Goal: Find contact information: Find contact information

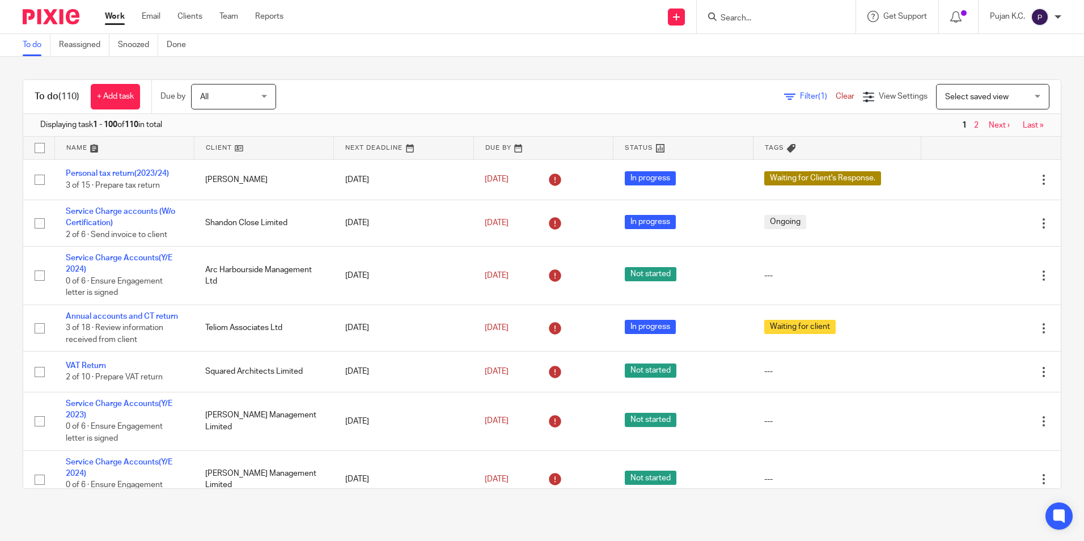
click at [752, 17] on input "Search" at bounding box center [770, 19] width 102 height 10
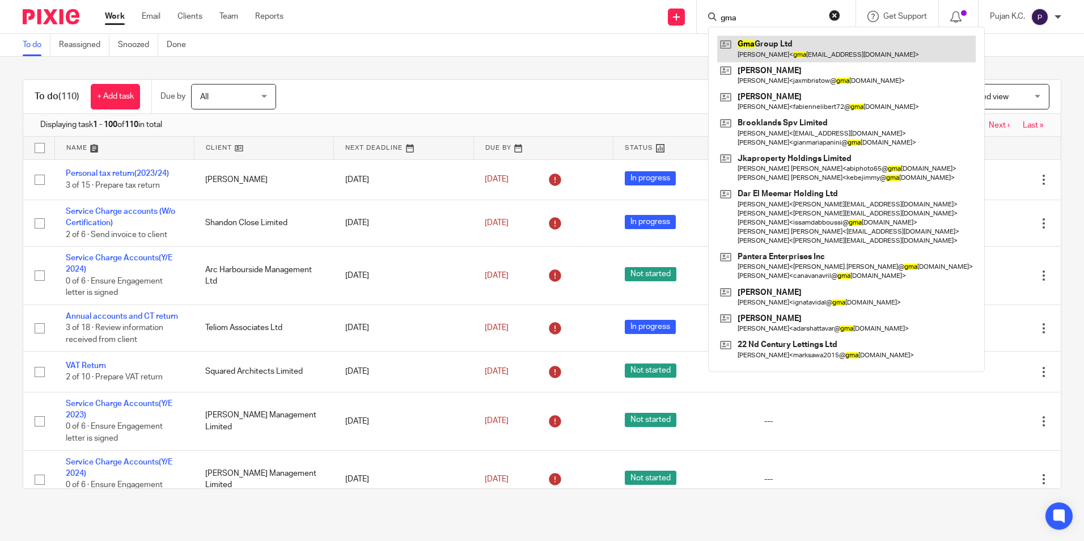
type input "gma"
click at [763, 45] on link at bounding box center [846, 49] width 258 height 26
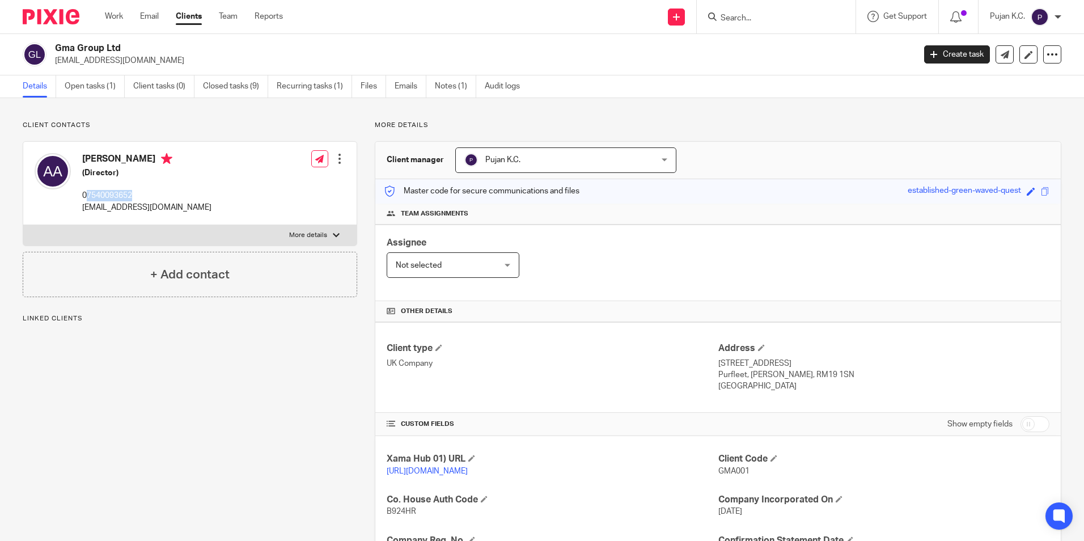
drag, startPoint x: 89, startPoint y: 195, endPoint x: 162, endPoint y: 197, distance: 73.2
click at [162, 197] on p "07540093652" at bounding box center [146, 195] width 129 height 11
copy p "7540093652"
click at [985, 475] on p "GMA001" at bounding box center [883, 470] width 331 height 11
click at [450, 260] on span "Not selected" at bounding box center [445, 265] width 98 height 24
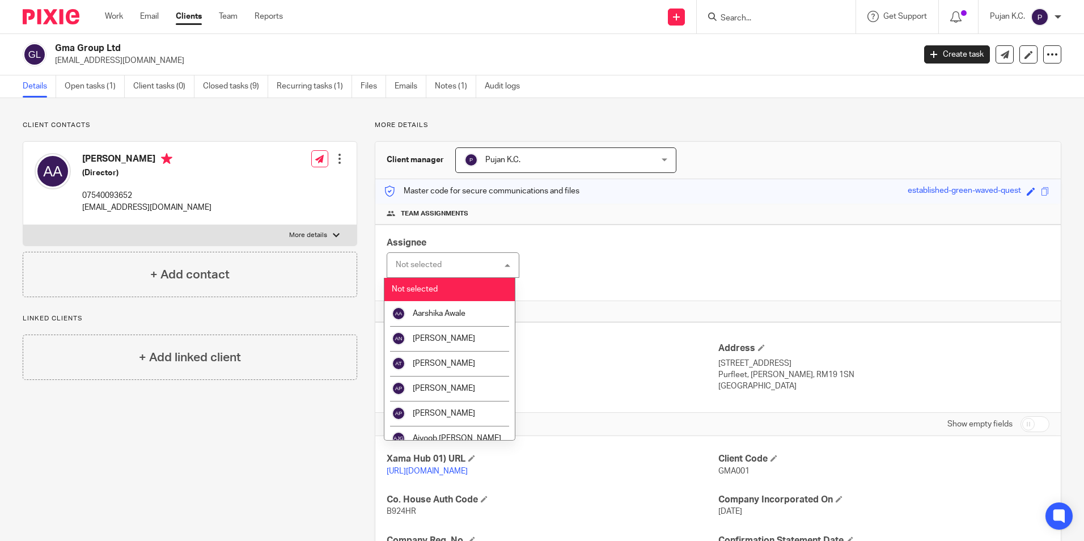
click at [760, 202] on div "Master code for secure communications and files established-green-waved-quest S…" at bounding box center [717, 191] width 685 height 24
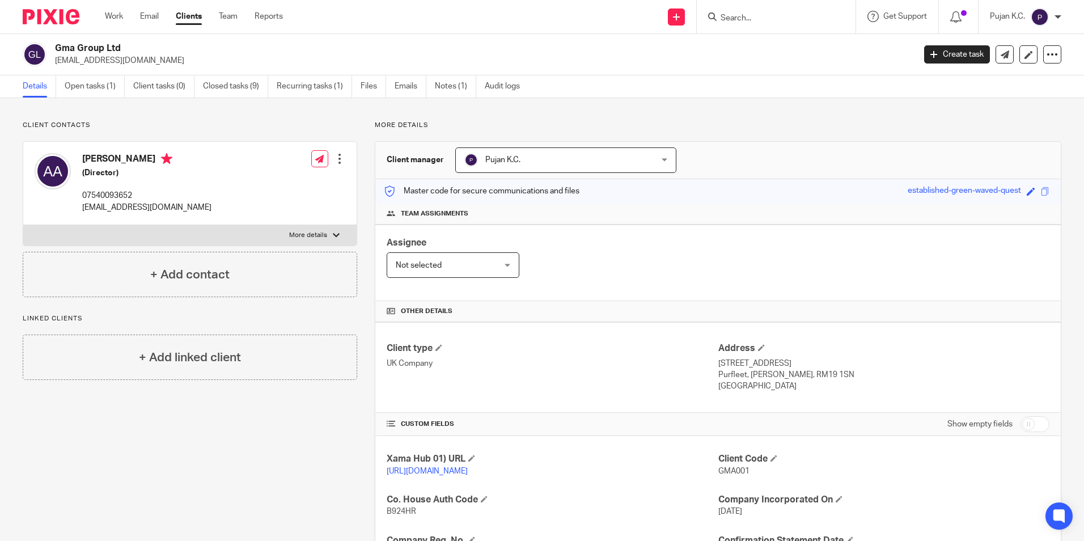
click at [793, 18] on input "Search" at bounding box center [770, 19] width 102 height 10
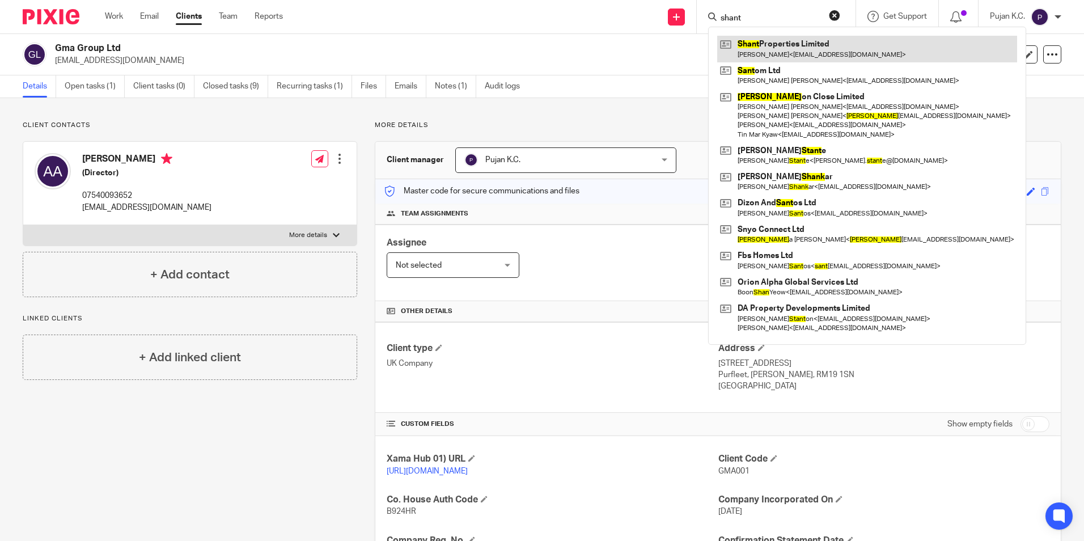
type input "shant"
click at [783, 49] on link at bounding box center [867, 49] width 300 height 26
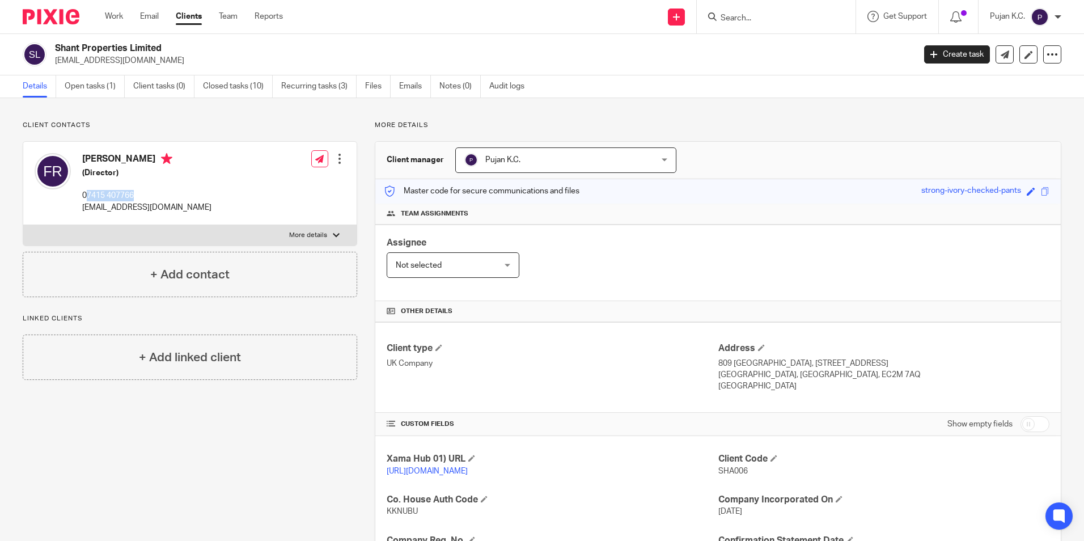
drag, startPoint x: 87, startPoint y: 197, endPoint x: 167, endPoint y: 197, distance: 79.4
click at [167, 197] on p "07415 407766" at bounding box center [146, 195] width 129 height 11
copy p "7415 407766"
